Goal: Information Seeking & Learning: Learn about a topic

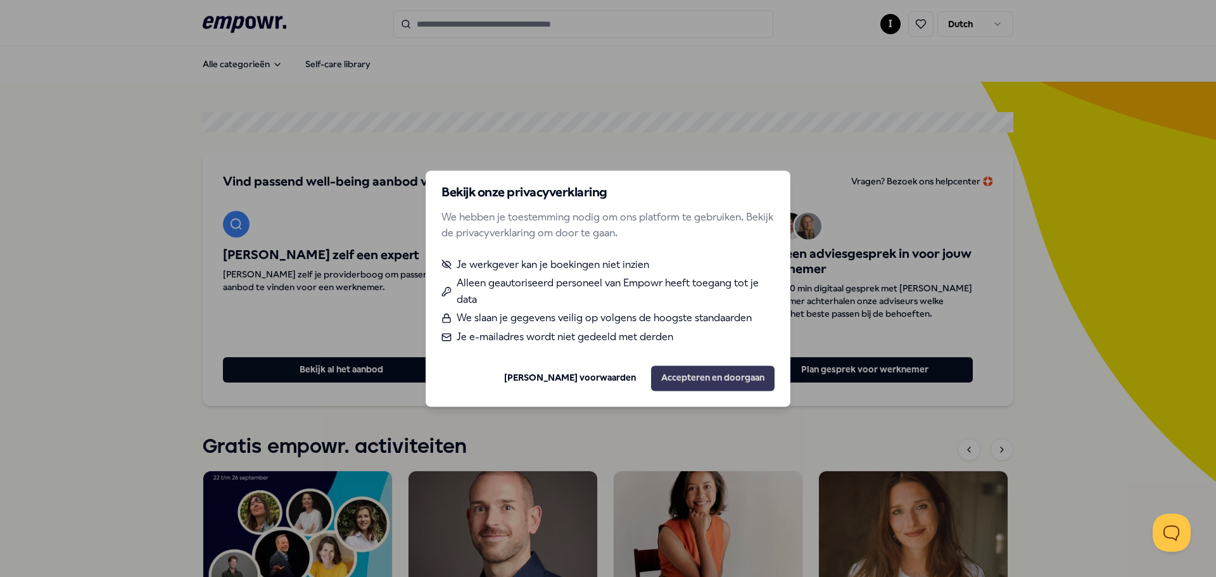
click at [702, 381] on button "Accepteren en doorgaan" at bounding box center [713, 378] width 124 height 25
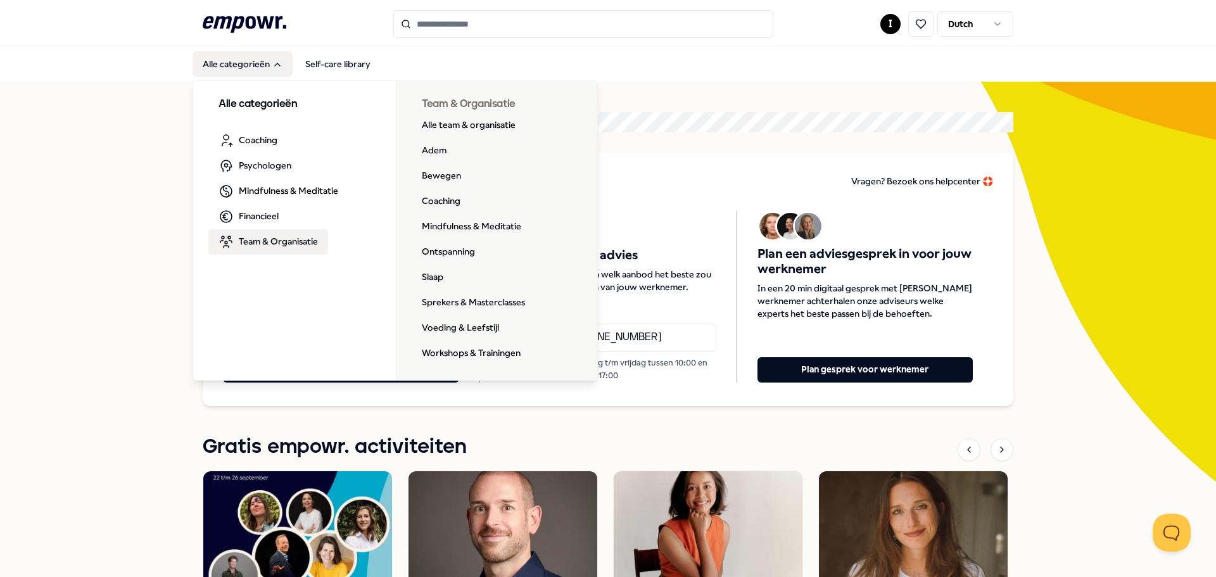
click at [258, 243] on span "Team & Organisatie" at bounding box center [278, 241] width 79 height 14
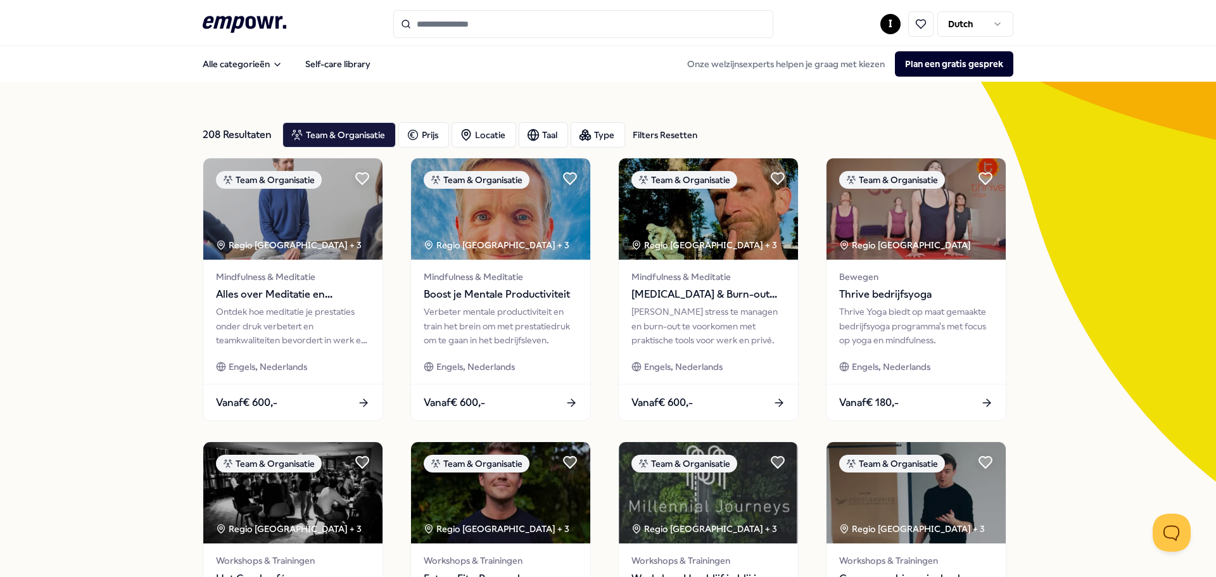
click at [483, 15] on input "Search for products, categories or subcategories" at bounding box center [583, 24] width 380 height 28
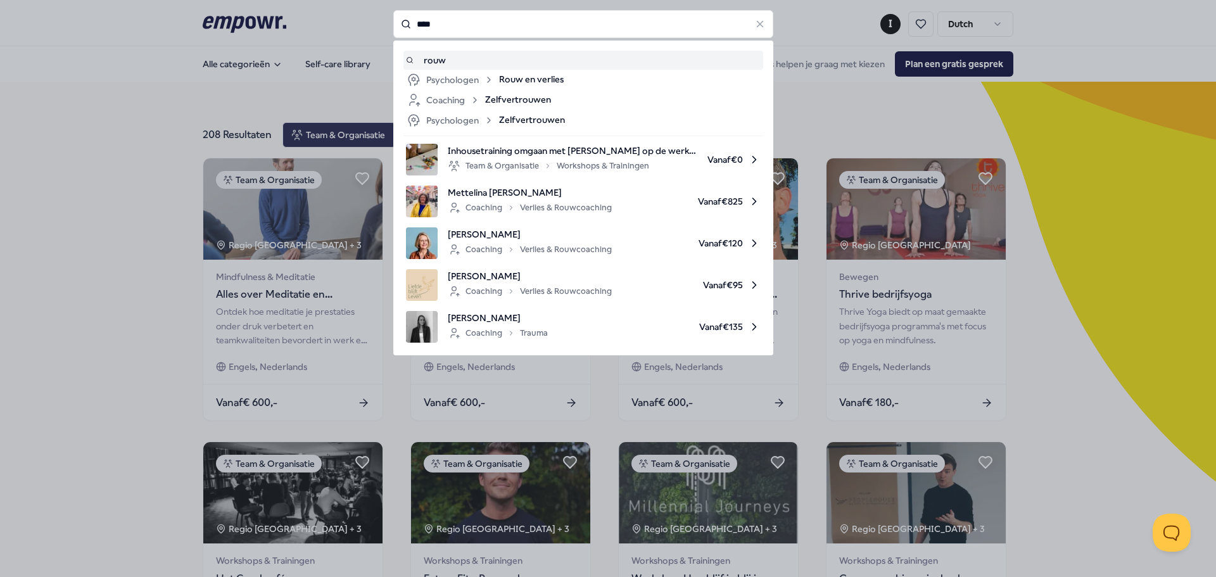
type input "****"
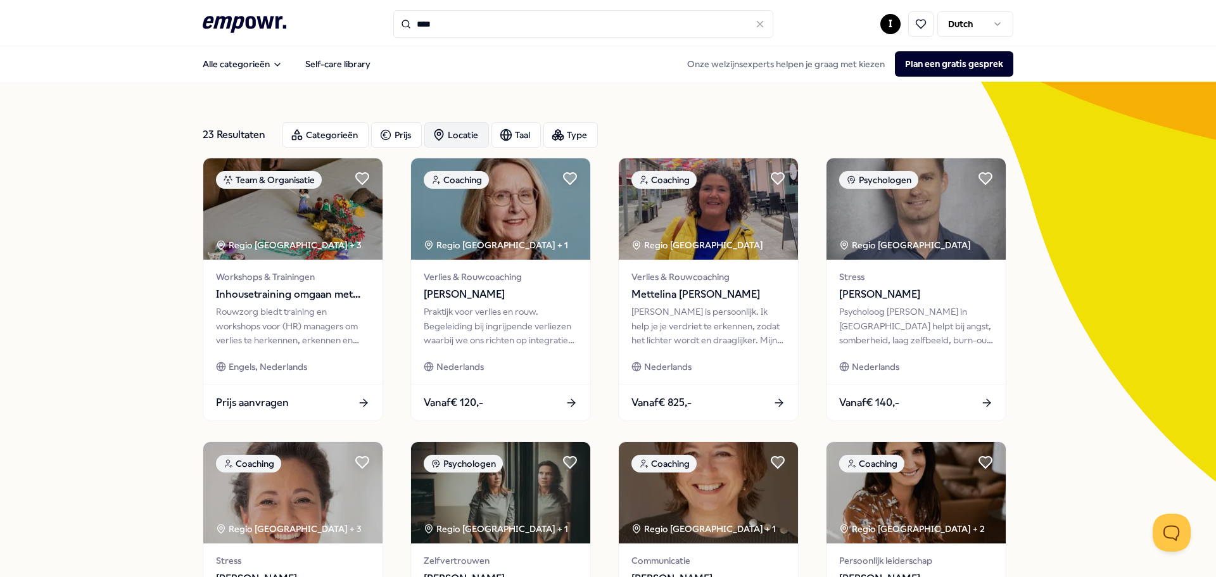
click at [463, 133] on div "Locatie" at bounding box center [456, 134] width 65 height 25
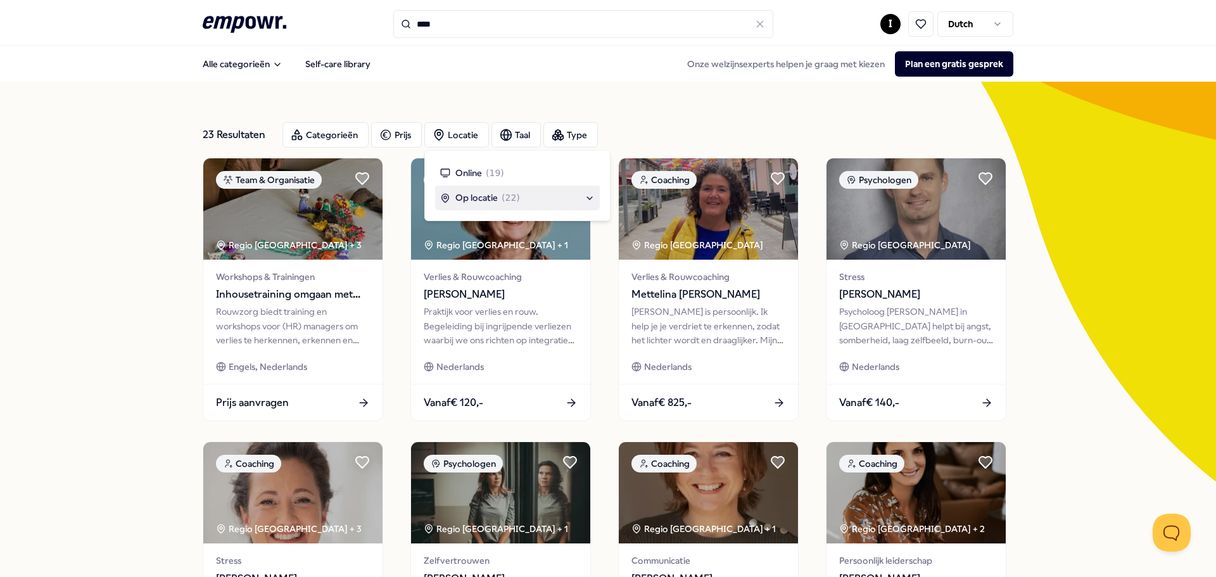
click at [481, 196] on span "Op locatie" at bounding box center [477, 198] width 42 height 14
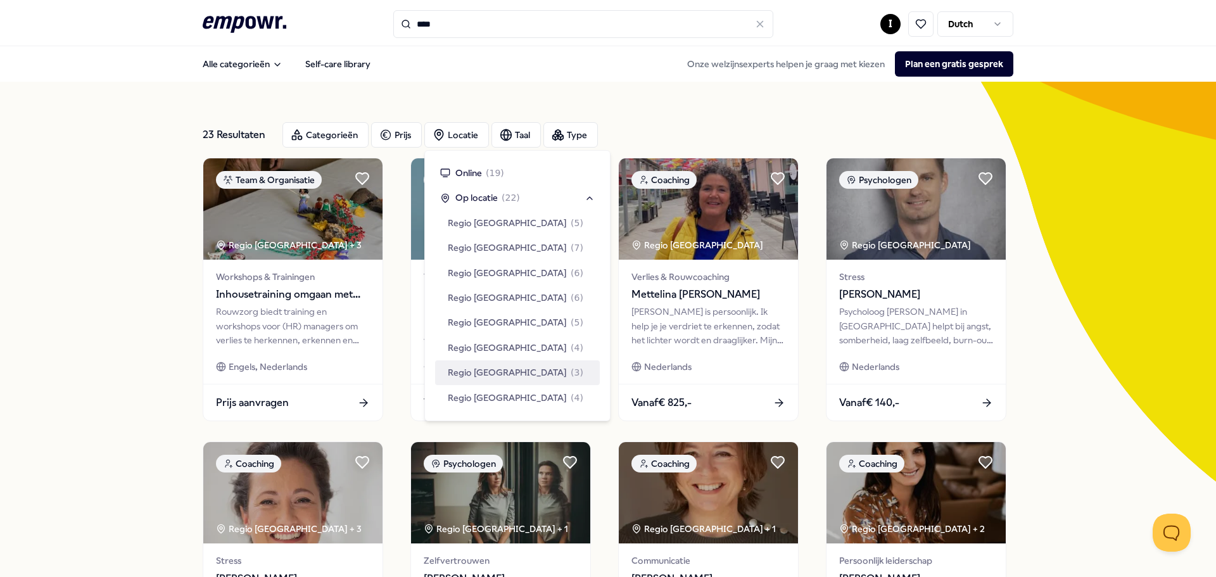
click at [507, 369] on span "Regio [GEOGRAPHIC_DATA]" at bounding box center [507, 373] width 119 height 14
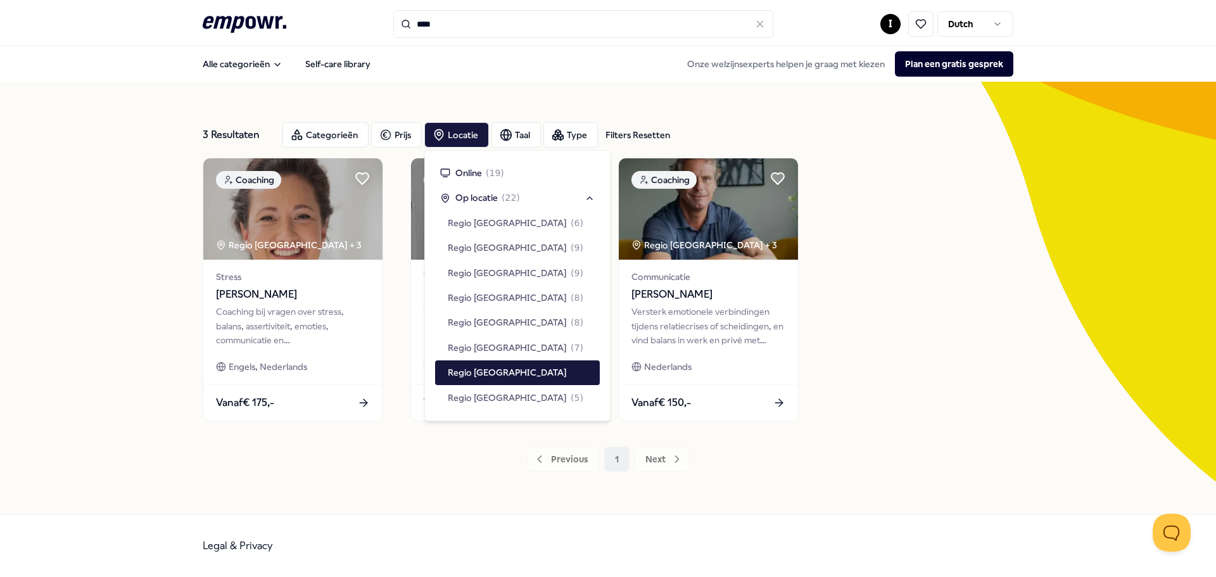
click at [359, 476] on div "3 Resultaten Filters Resetten Categorieën Prijs Locatie Taal Type Filters Reset…" at bounding box center [608, 298] width 811 height 372
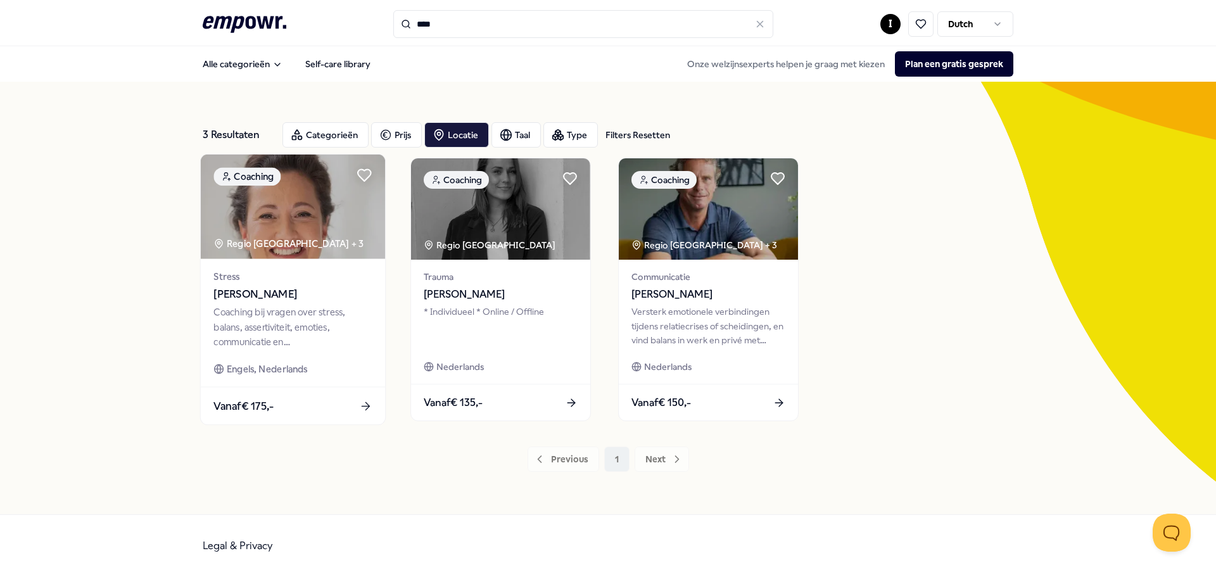
click at [363, 405] on icon at bounding box center [365, 406] width 13 height 13
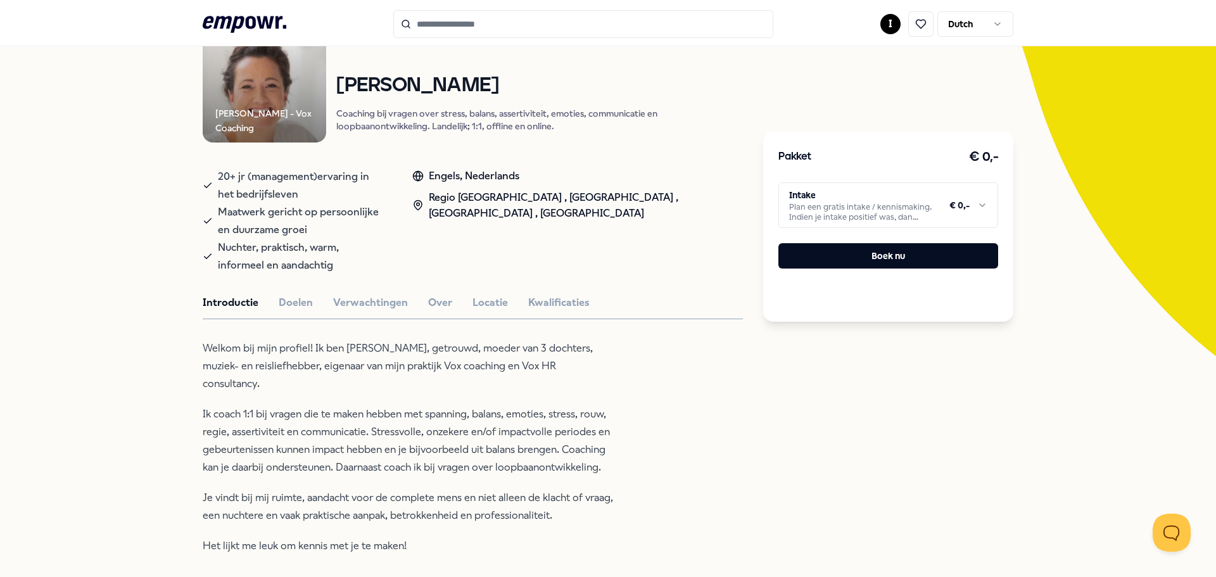
scroll to position [124, 0]
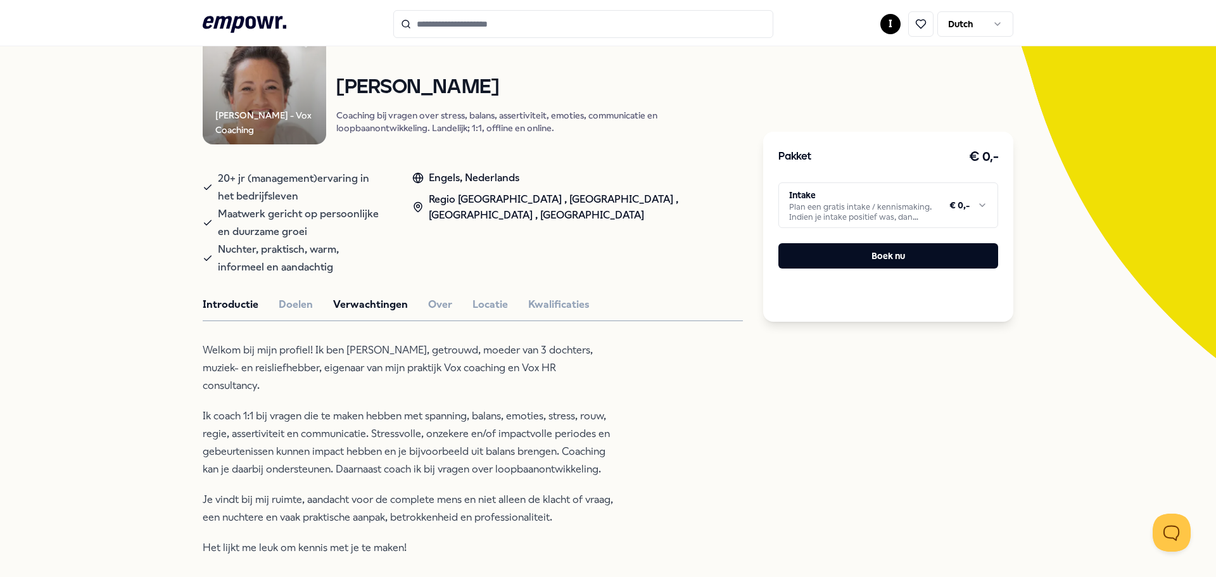
click at [367, 305] on button "Verwachtingen" at bounding box center [370, 305] width 75 height 16
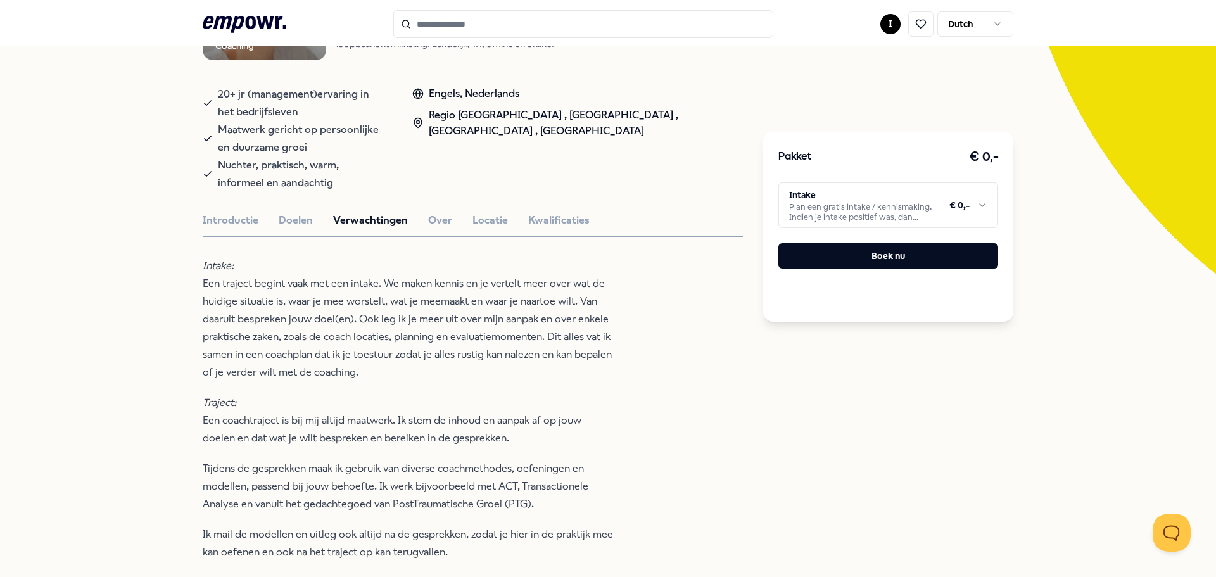
scroll to position [206, 0]
click at [438, 224] on button "Over" at bounding box center [440, 222] width 24 height 16
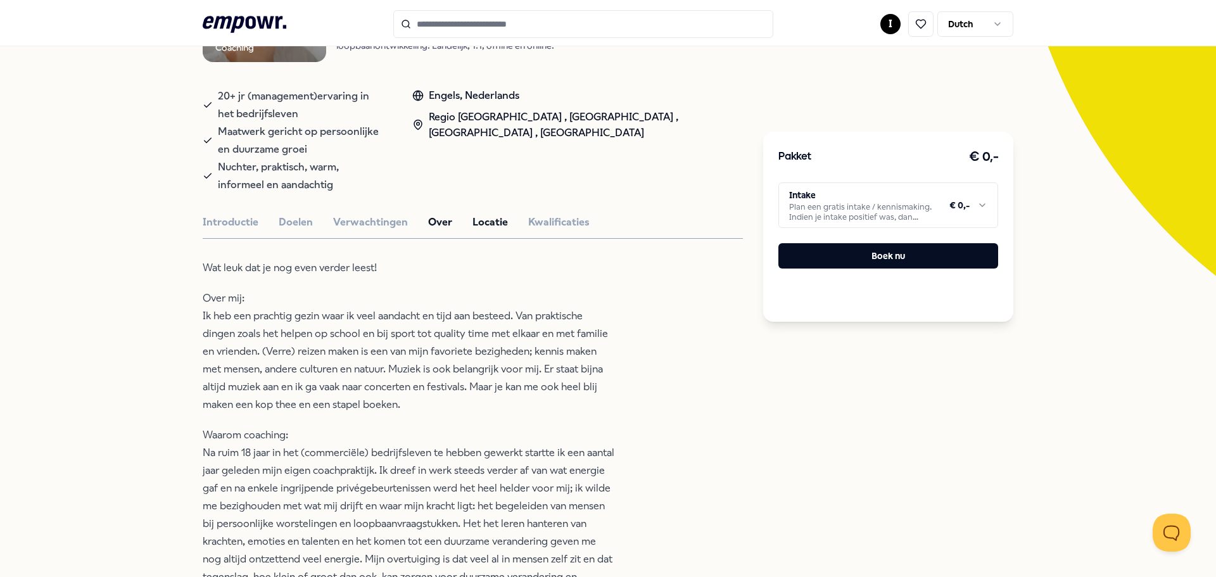
click at [479, 220] on button "Locatie" at bounding box center [490, 222] width 35 height 16
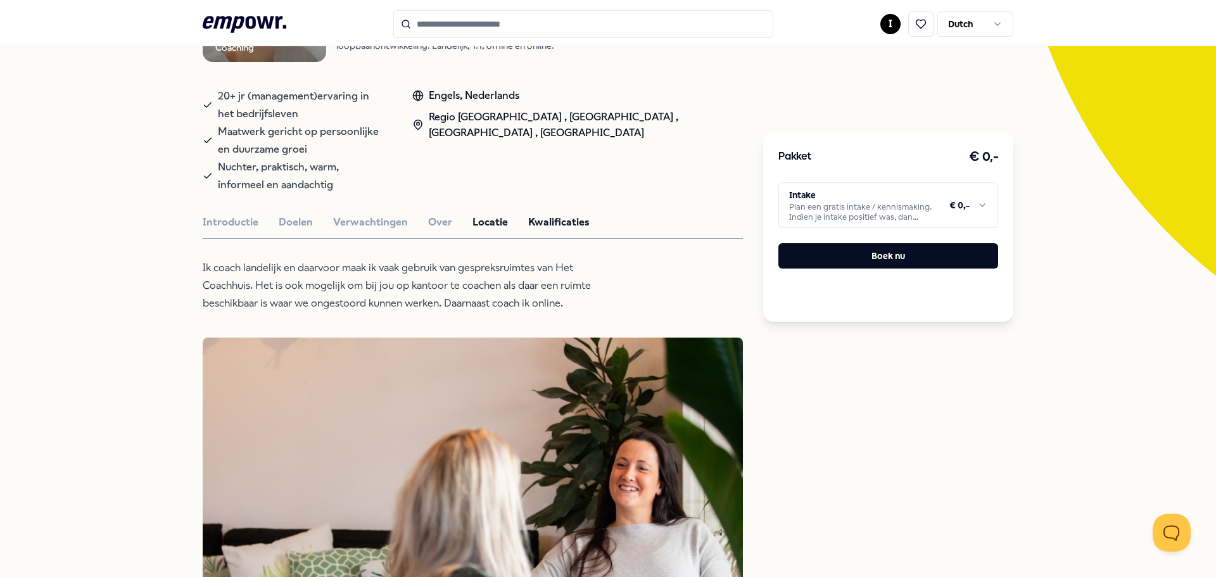
click at [540, 223] on button "Kwalificaties" at bounding box center [558, 222] width 61 height 16
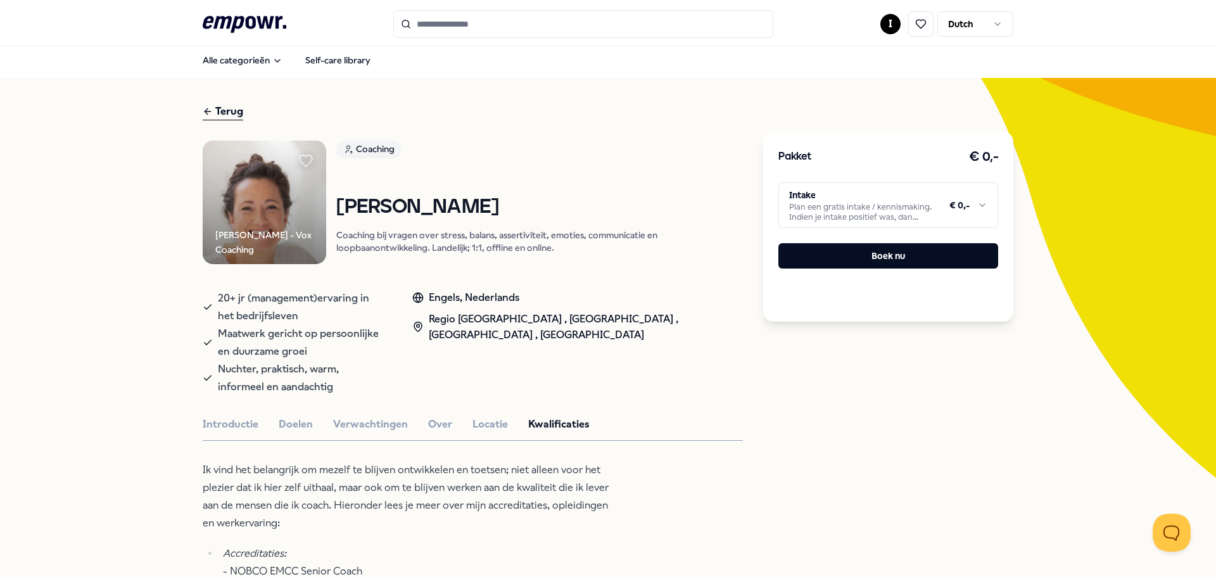
scroll to position [0, 0]
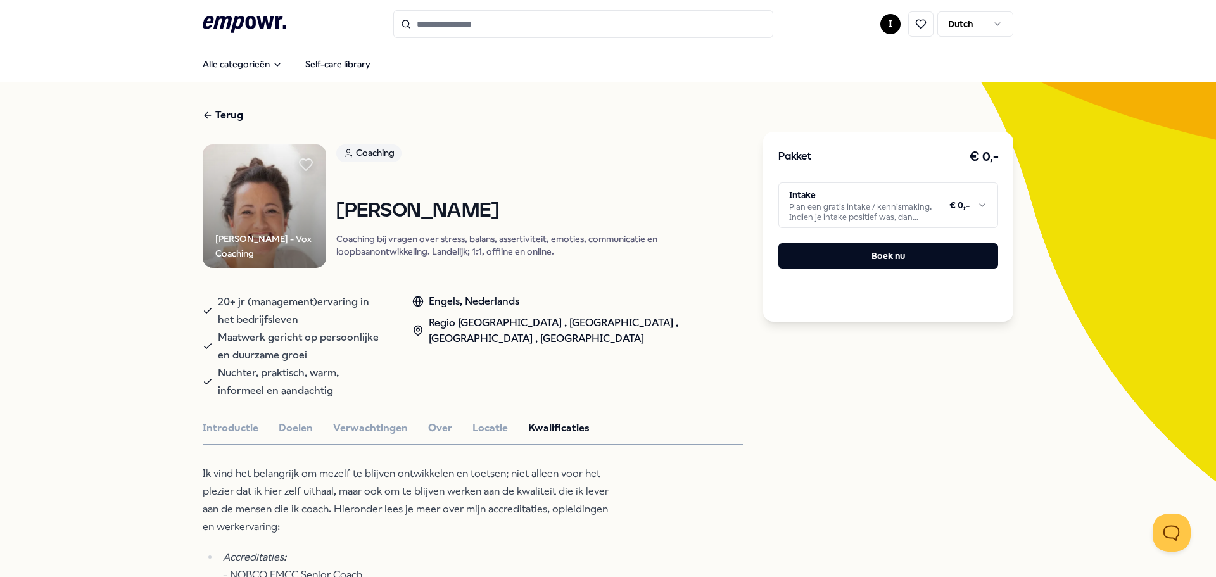
click at [985, 204] on html ".empowr-logo_svg__cls-1{fill:#03032f} I Dutch Alle categorieën Self-care librar…" at bounding box center [608, 288] width 1216 height 577
click at [248, 64] on html ".empowr-logo_svg__cls-1{fill:#03032f} I Dutch Alle categorieën Self-care librar…" at bounding box center [608, 288] width 1216 height 577
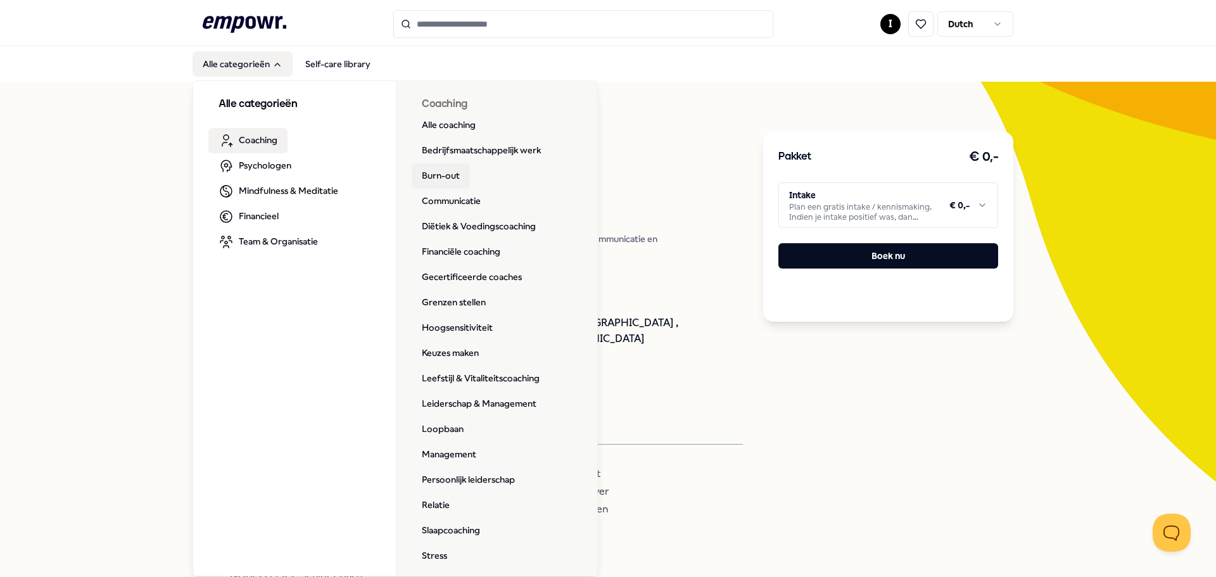
click at [447, 176] on link "Burn-out" at bounding box center [441, 175] width 58 height 25
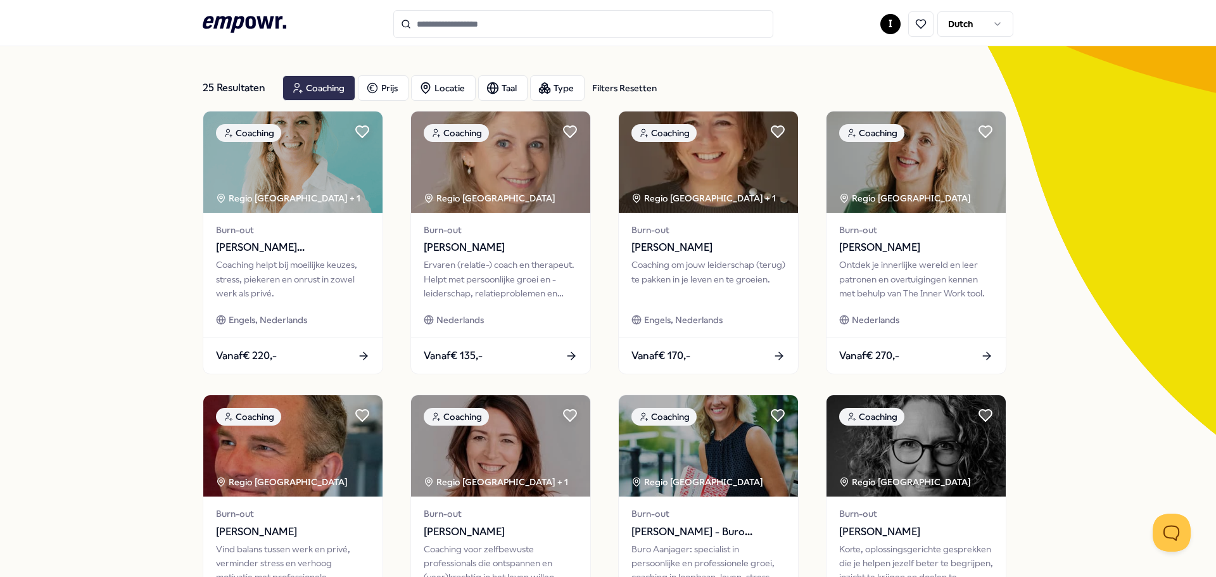
scroll to position [24, 0]
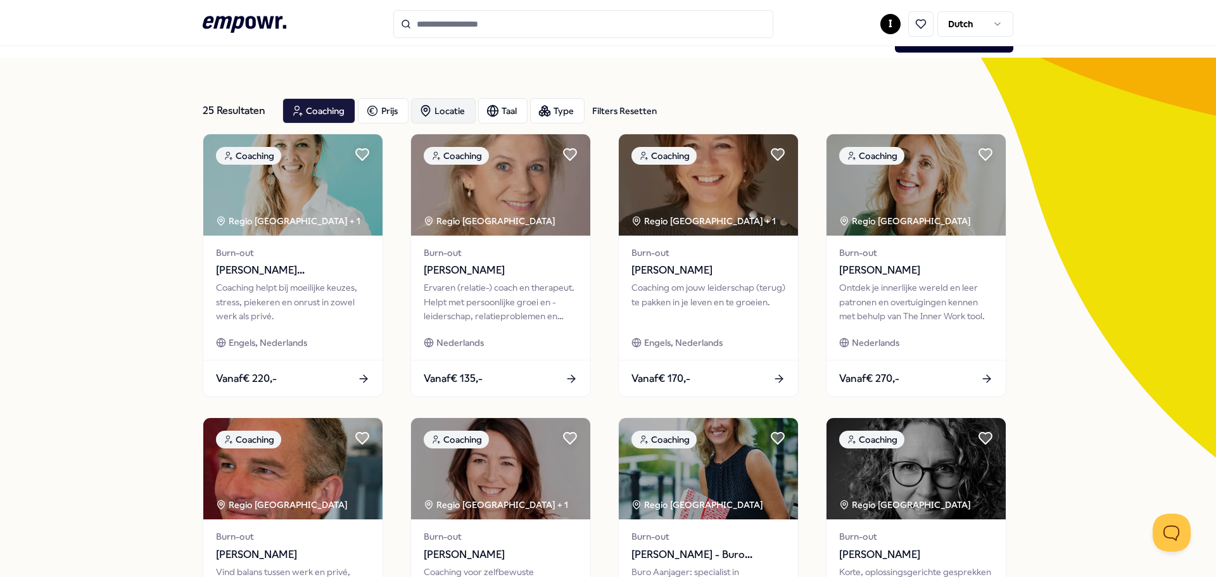
click at [447, 109] on div "Locatie" at bounding box center [443, 110] width 65 height 25
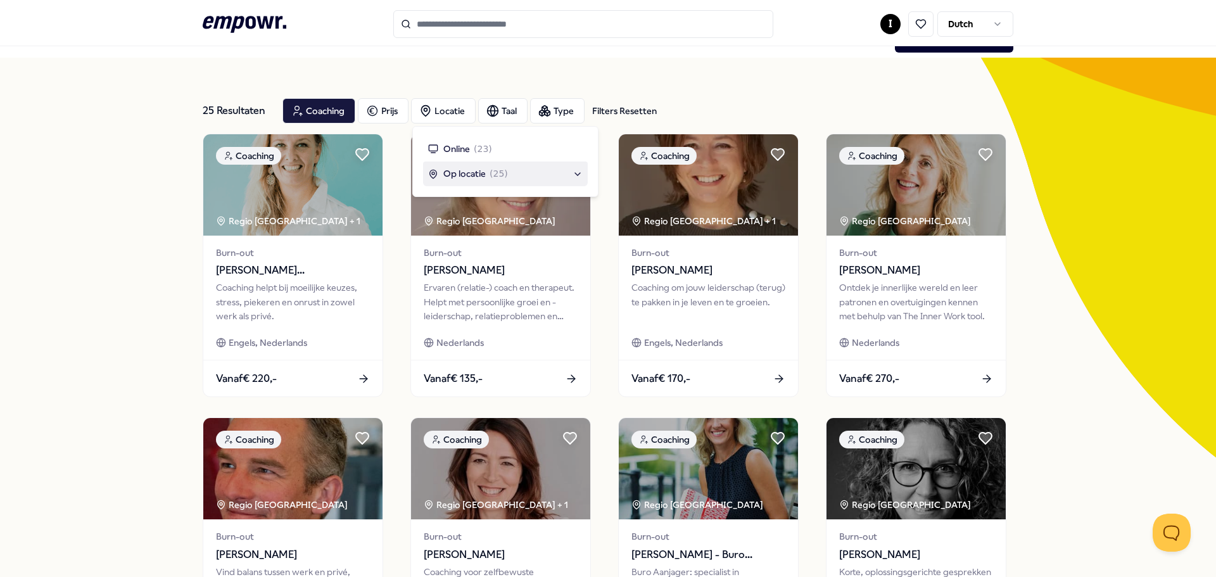
click at [452, 173] on span "Op locatie" at bounding box center [464, 174] width 42 height 14
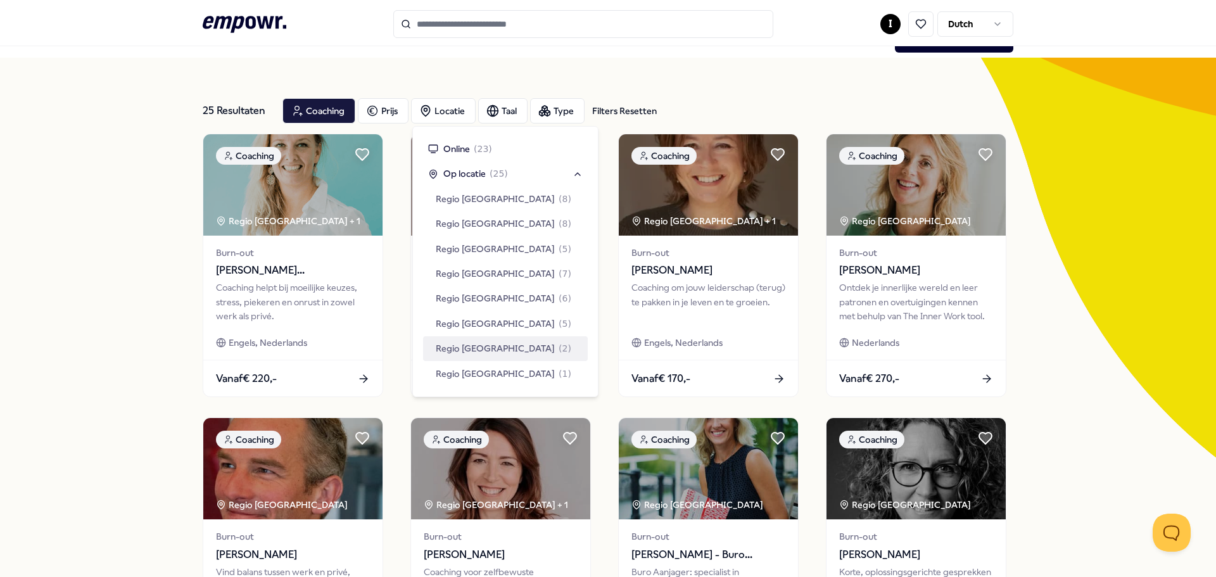
click at [468, 343] on span "Regio [GEOGRAPHIC_DATA]" at bounding box center [495, 348] width 119 height 14
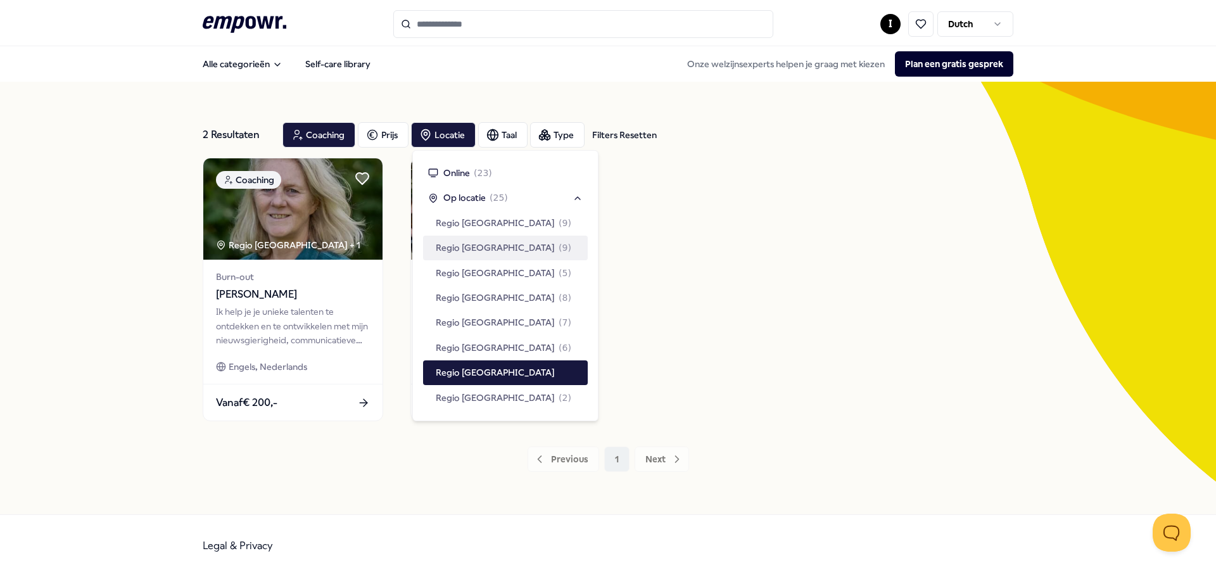
click at [807, 192] on div "Coaching Regio [GEOGRAPHIC_DATA] + 1 Burn-out [PERSON_NAME] Ik help je je uniek…" at bounding box center [608, 290] width 811 height 264
